Goal: Transaction & Acquisition: Purchase product/service

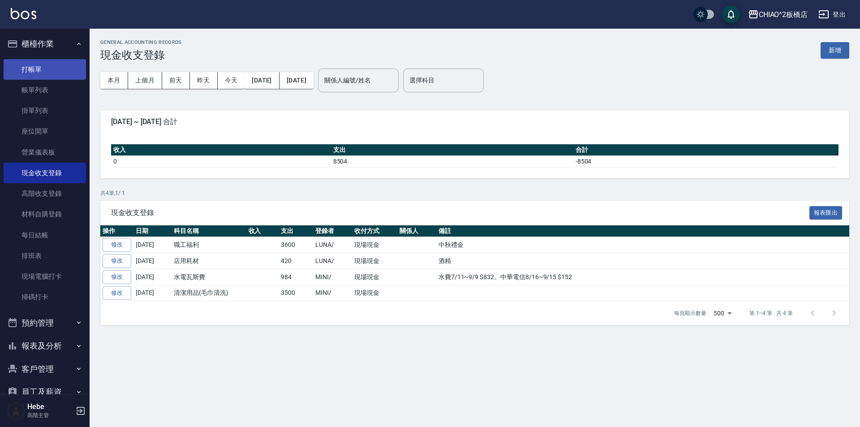
click at [39, 69] on link "打帳單" at bounding box center [45, 69] width 82 height 21
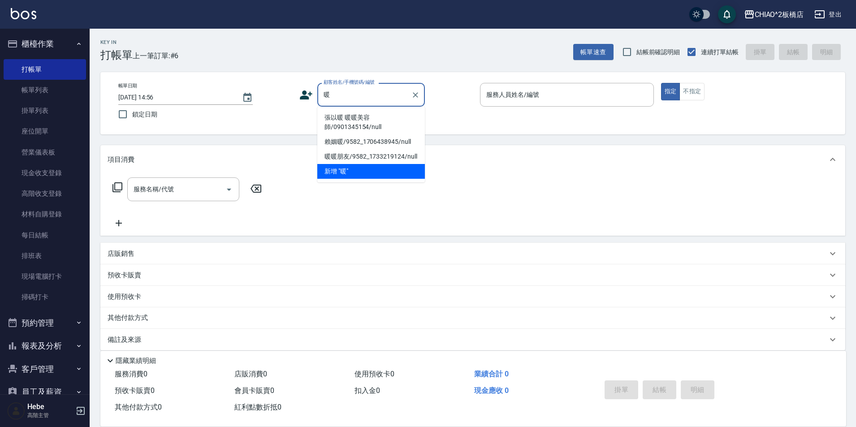
click at [358, 122] on li "張以暖 暖暖美容師/0901345154/null" at bounding box center [371, 122] width 108 height 24
type input "張以暖 暖暖美容師/0901345154/null"
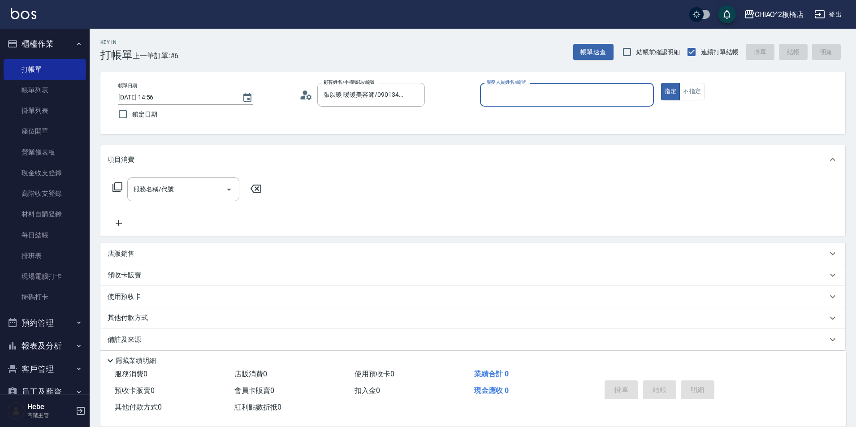
click at [519, 95] on input "服務人員姓名/編號" at bounding box center [567, 95] width 166 height 16
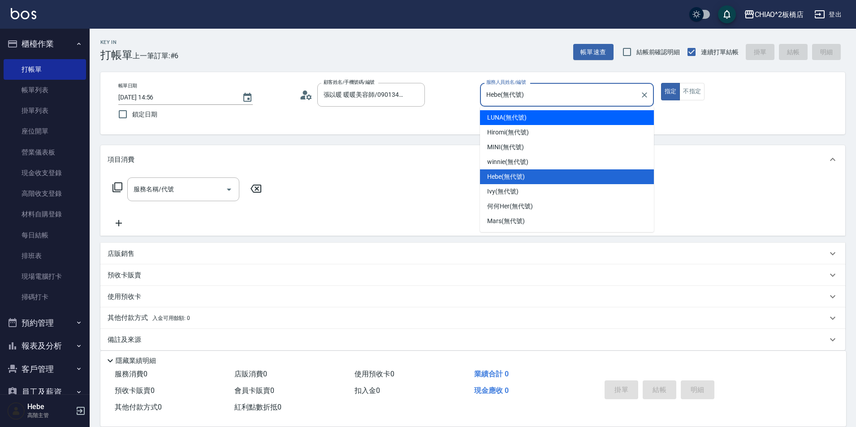
click at [500, 123] on div "LUNA (無代號)" at bounding box center [567, 117] width 174 height 15
type input "LUNA(無代號)"
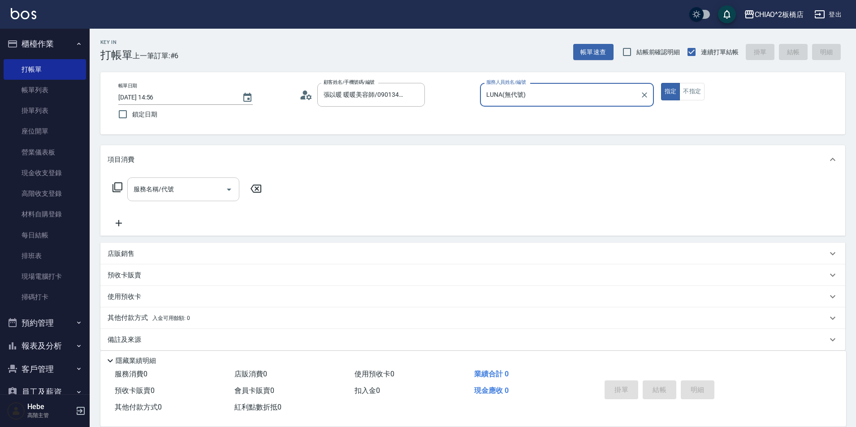
click at [180, 192] on input "服務名稱/代號" at bounding box center [176, 189] width 91 height 16
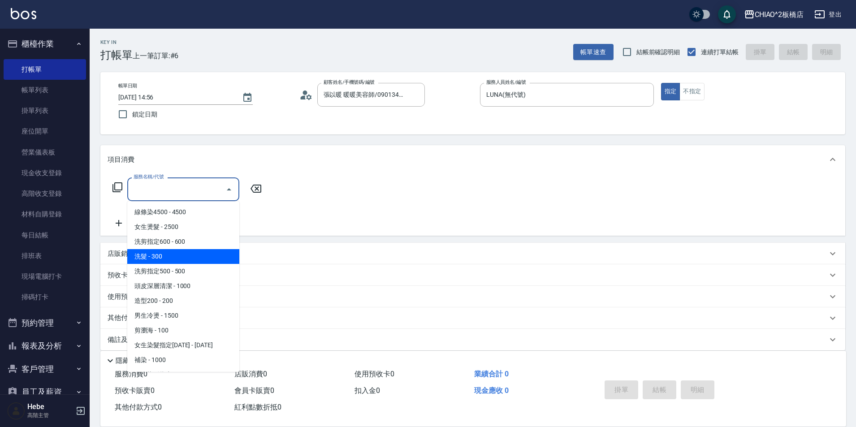
click at [178, 261] on span "洗髮 - 300" at bounding box center [183, 256] width 112 height 15
type input "洗髮(96679)"
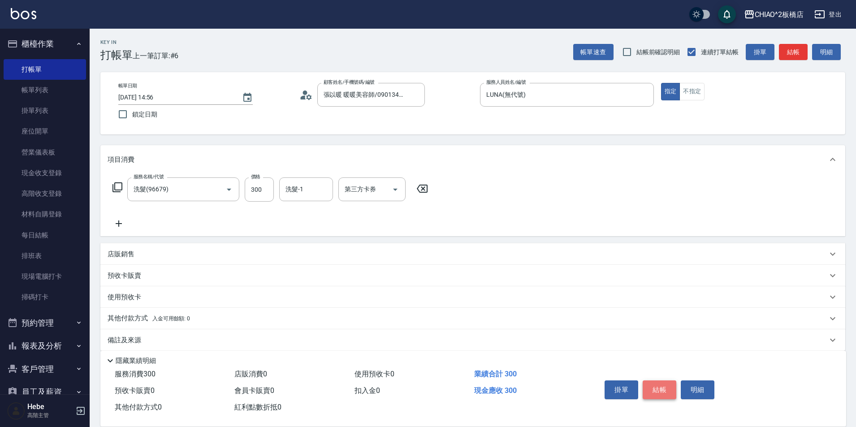
click at [649, 391] on button "結帳" at bounding box center [659, 389] width 34 height 19
